Goal: Task Accomplishment & Management: Manage account settings

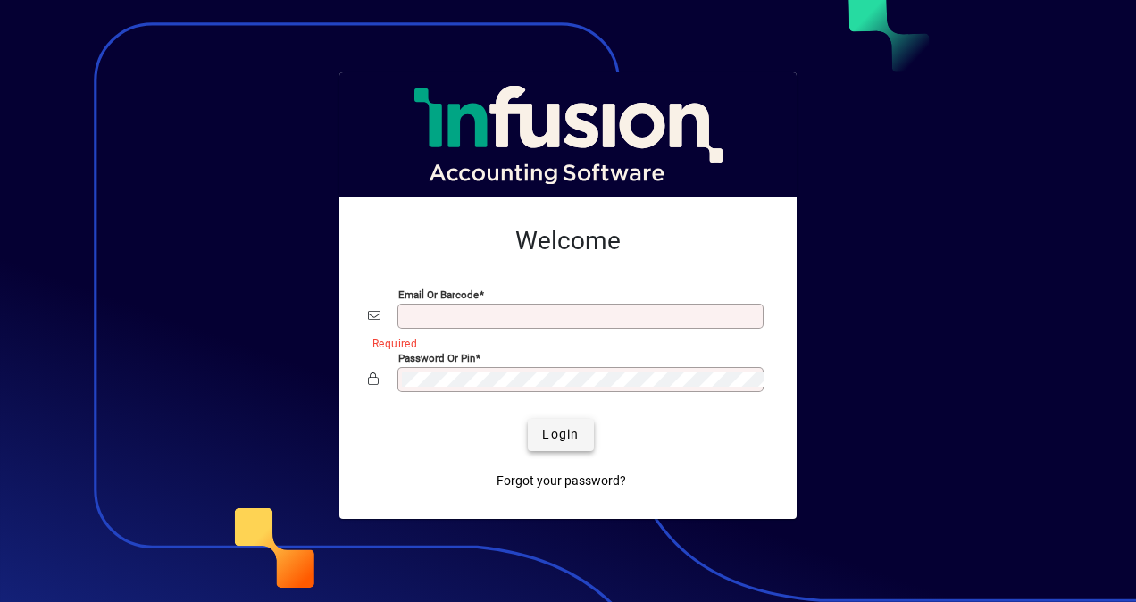
type input "**********"
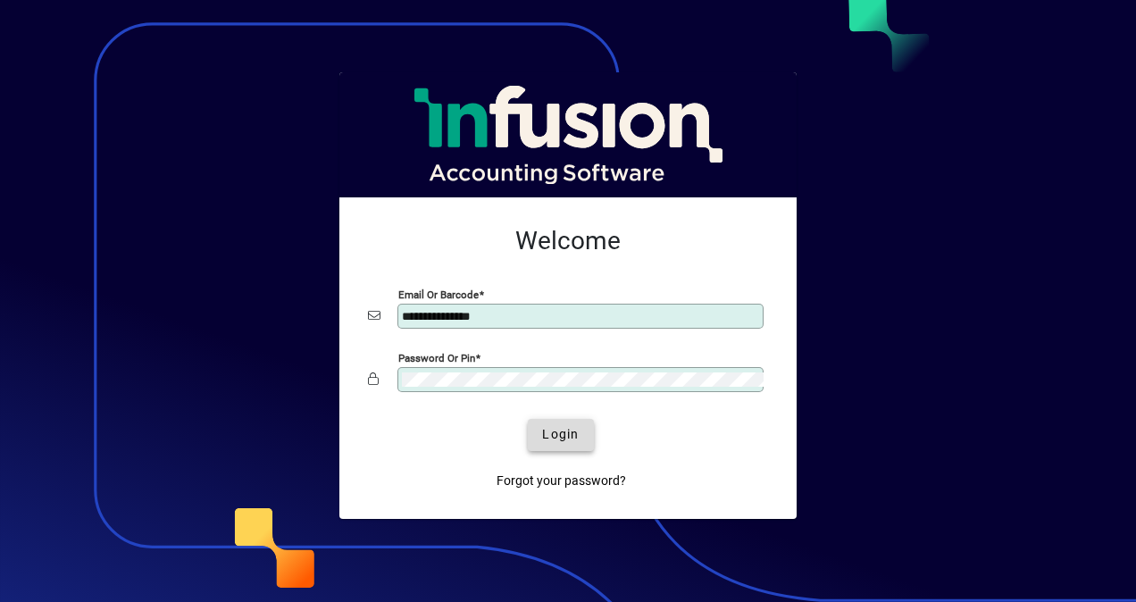
click at [563, 429] on span "Login" at bounding box center [560, 434] width 37 height 19
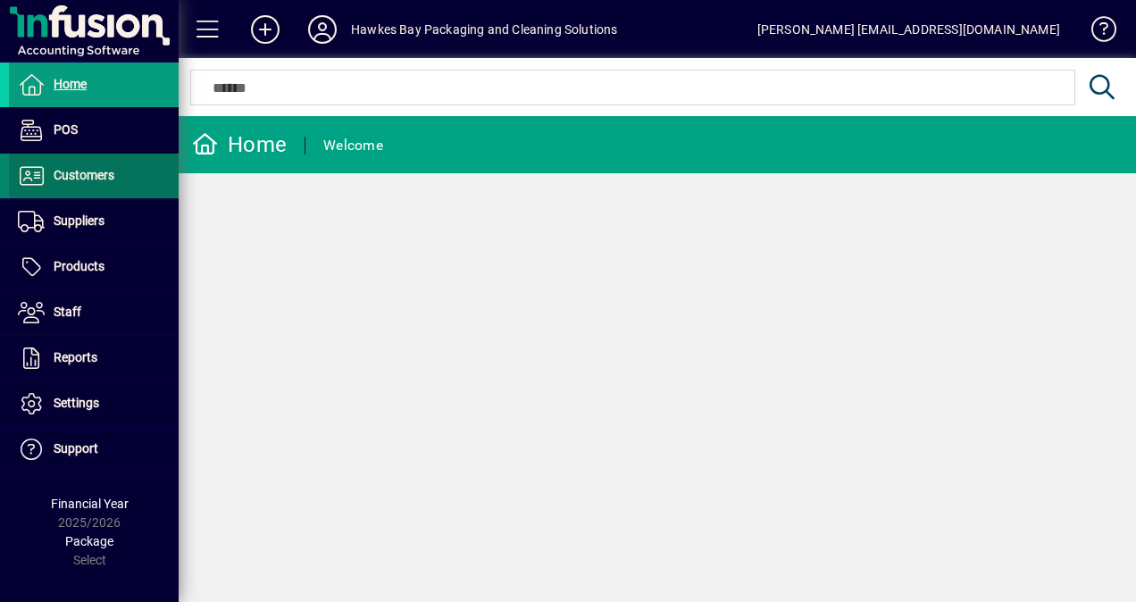
click at [102, 180] on span "Customers" at bounding box center [84, 175] width 61 height 14
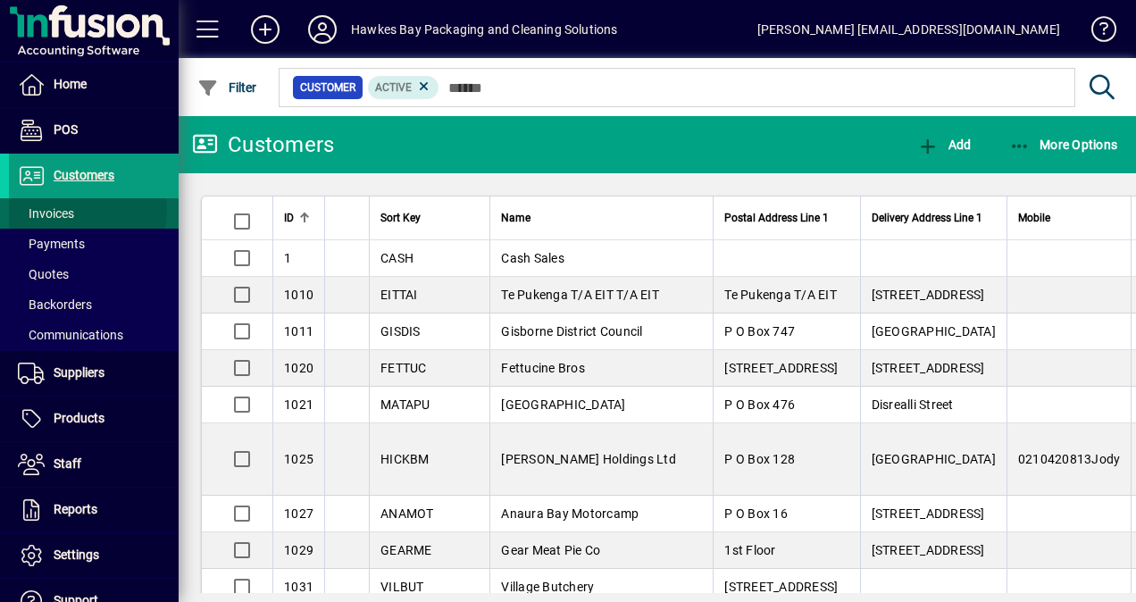
click at [66, 210] on span "Invoices" at bounding box center [46, 213] width 56 height 14
